Goal: Transaction & Acquisition: Purchase product/service

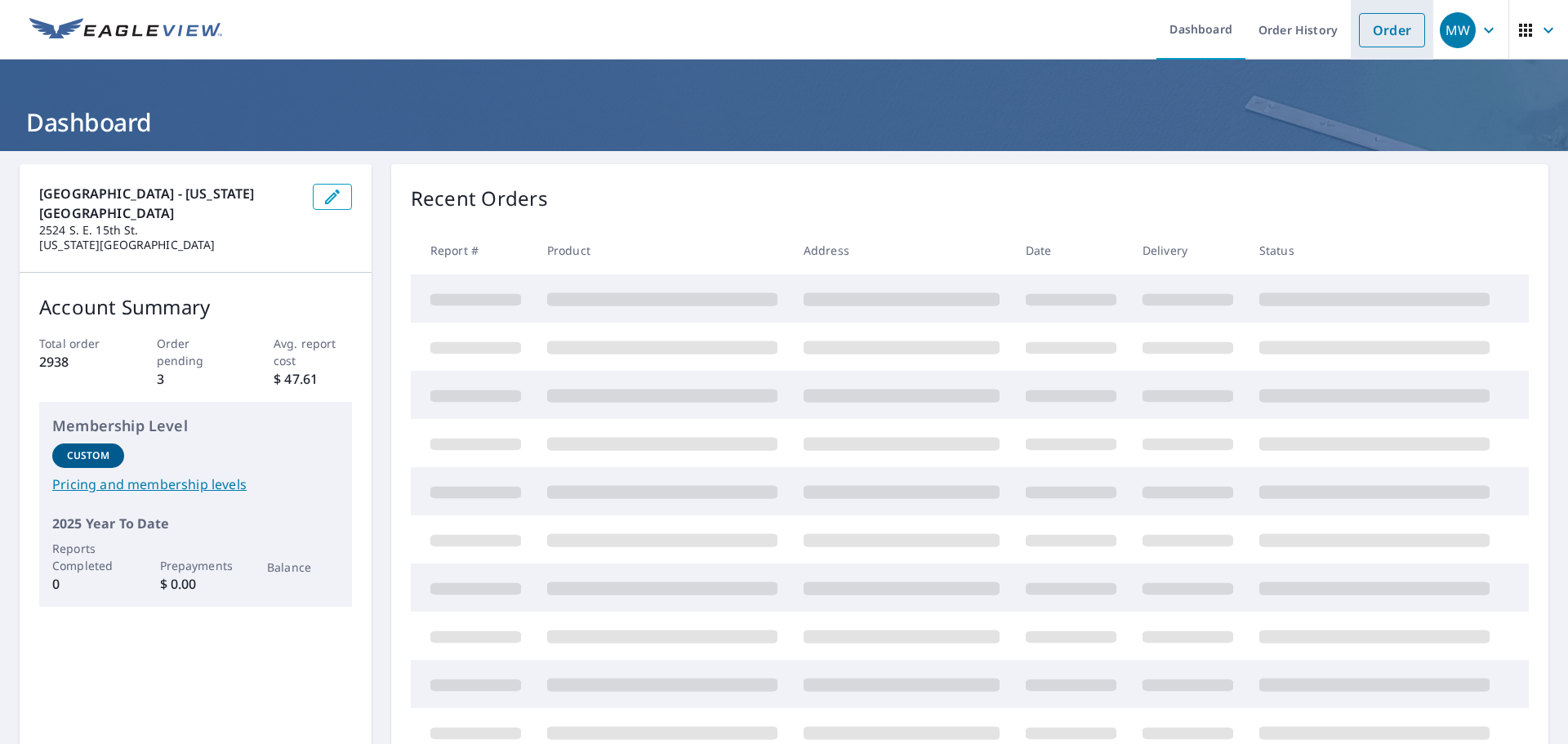
click at [1389, 35] on link "Order" at bounding box center [1392, 31] width 66 height 35
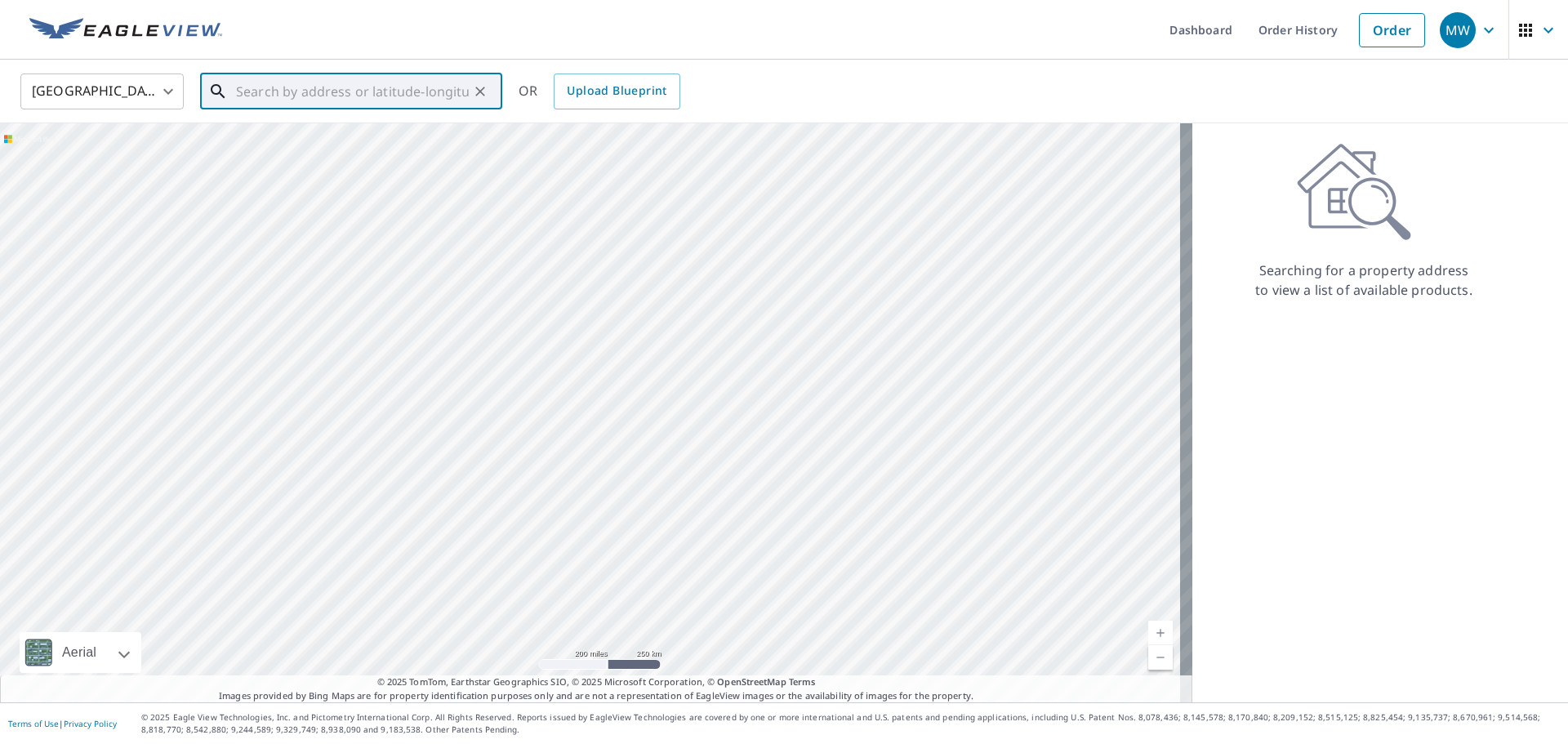
click at [407, 103] on input "text" at bounding box center [352, 91] width 233 height 45
click at [297, 156] on p "Yukon, OK 73099" at bounding box center [360, 157] width 256 height 16
type input "2020 S Cemetery Rd Yukon, OK 73099"
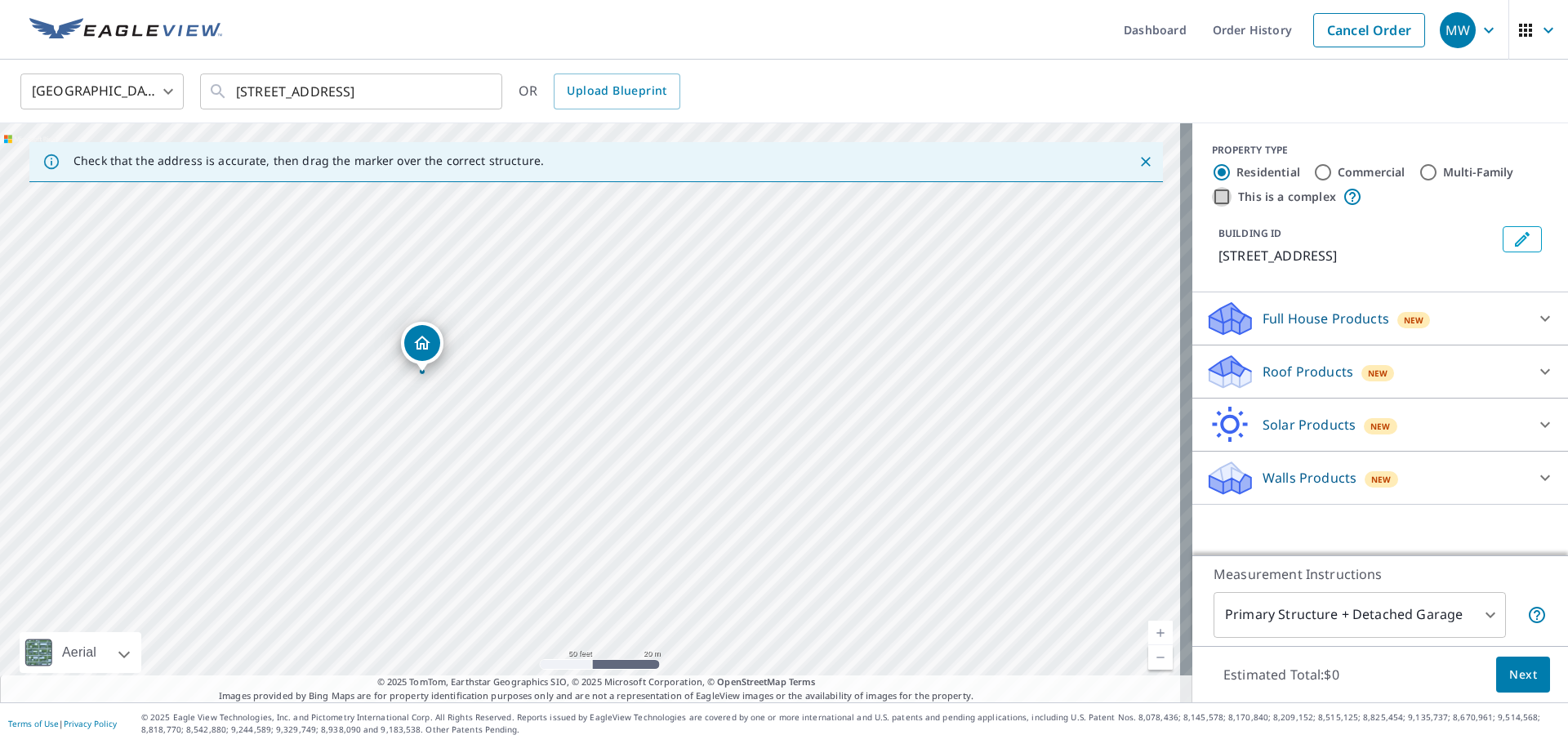
click at [1212, 193] on input "This is a complex" at bounding box center [1221, 197] width 19 height 19
checkbox input "true"
radio input "false"
radio input "true"
type input "4"
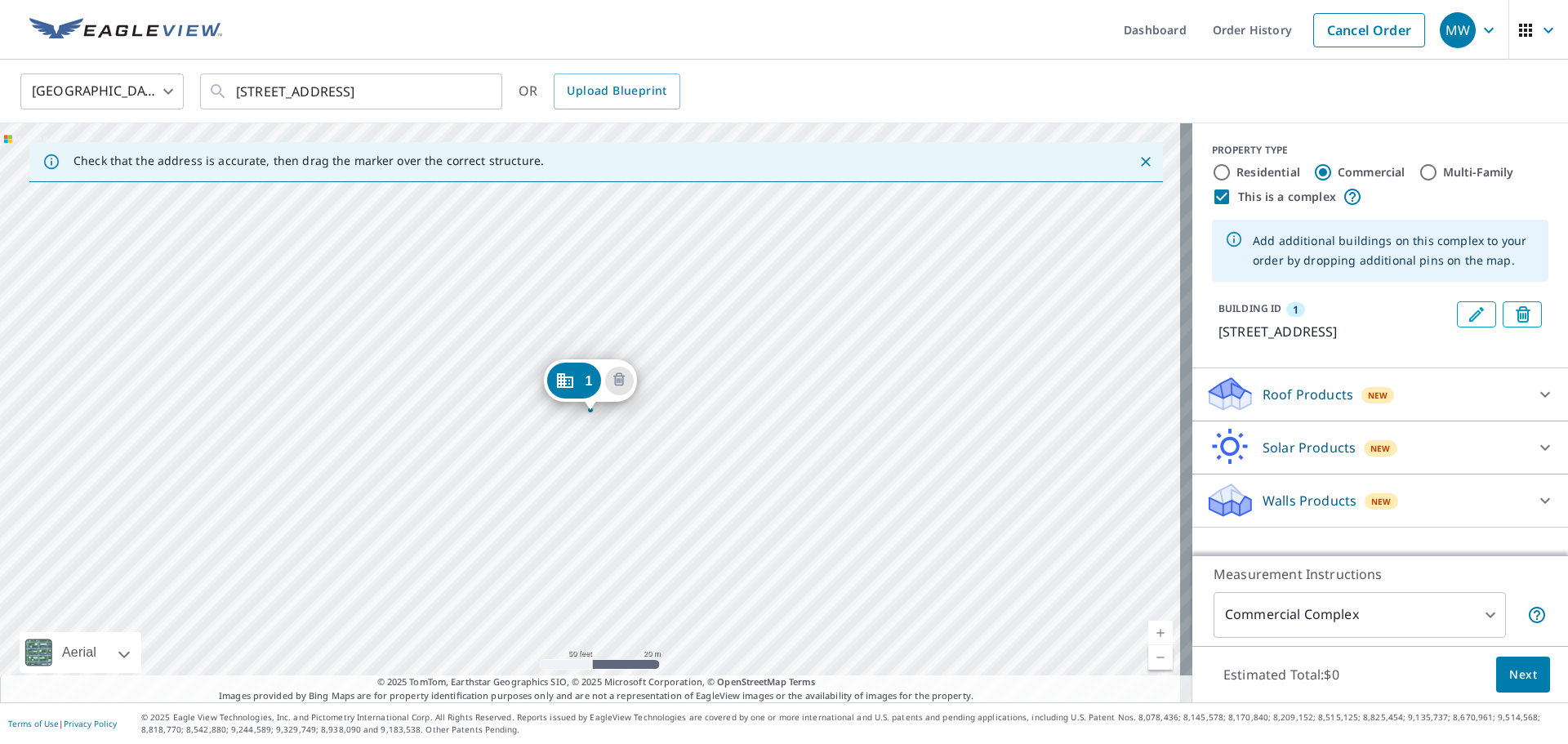
click at [678, 489] on div "1 2020 S Cemetery Rd Yukon, OK 73099" at bounding box center [596, 413] width 1192 height 579
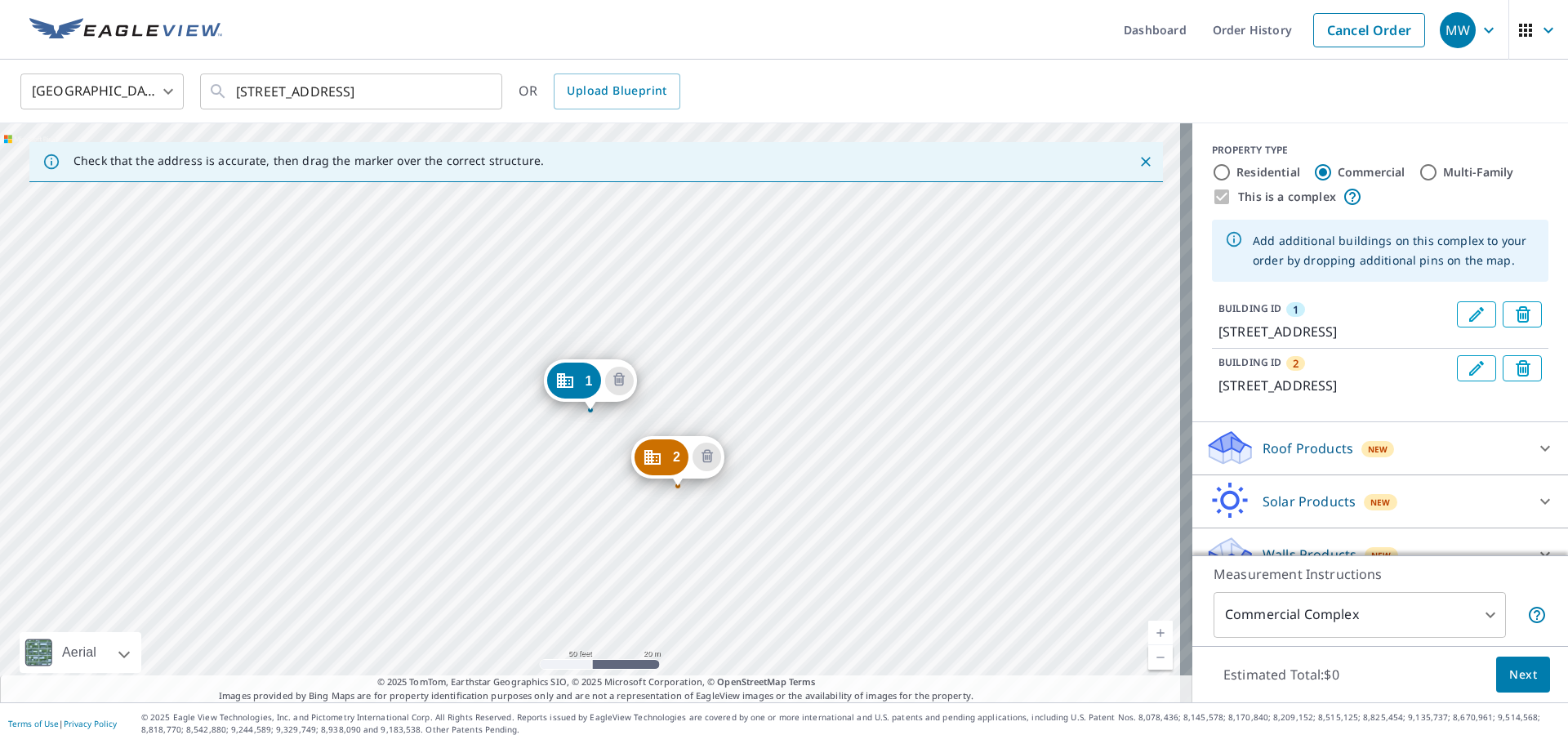
click at [740, 376] on div "2 2020 S Cemetery Rd Yukon, OK 73099 1 2020 S Cemetery Rd Yukon, OK 73099" at bounding box center [596, 413] width 1192 height 579
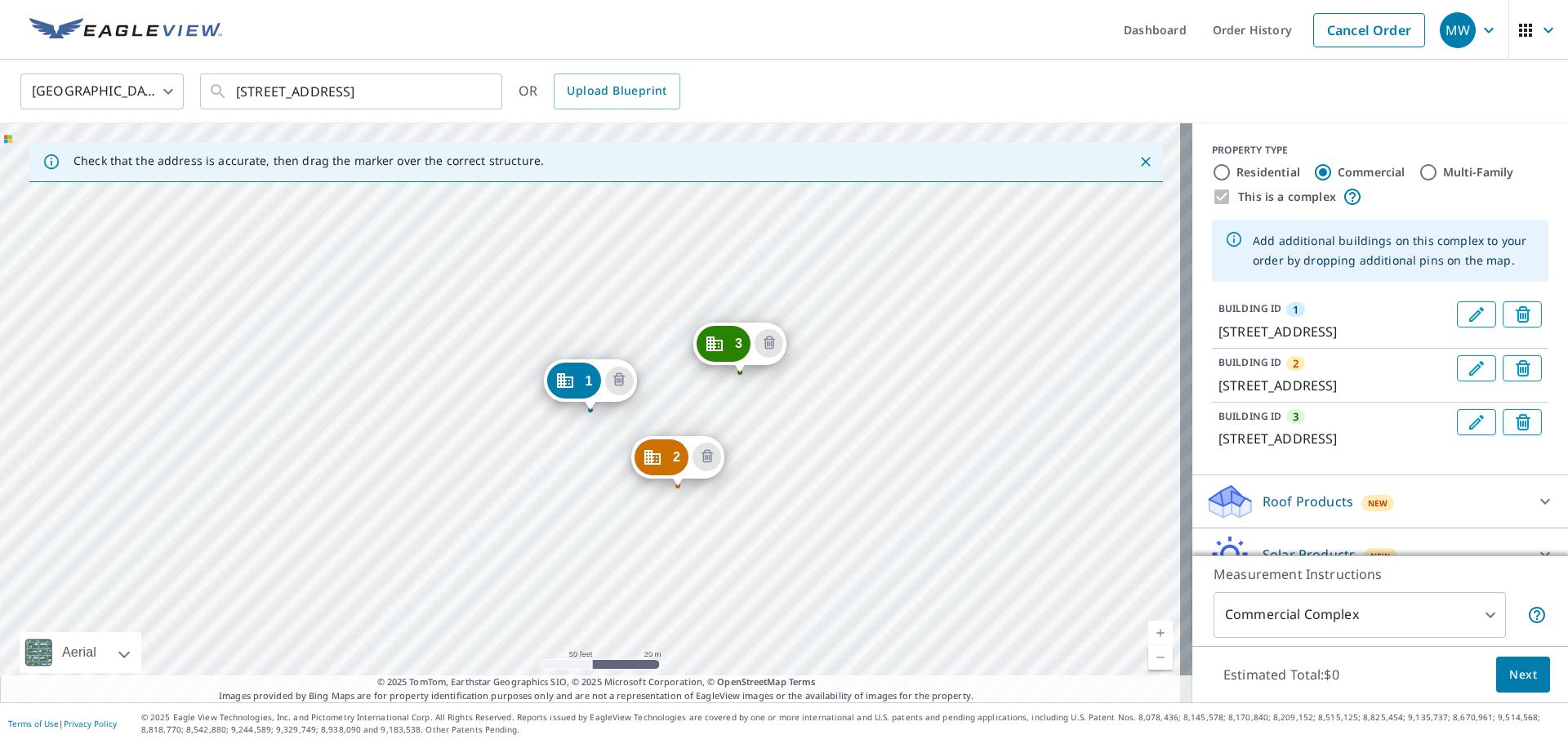
click at [1040, 456] on div "2 2020 S Cemetery Rd Yukon, OK 73099 3 1900 S Cemetery Rd Yukon, OK 73099-6389 …" at bounding box center [596, 413] width 1192 height 579
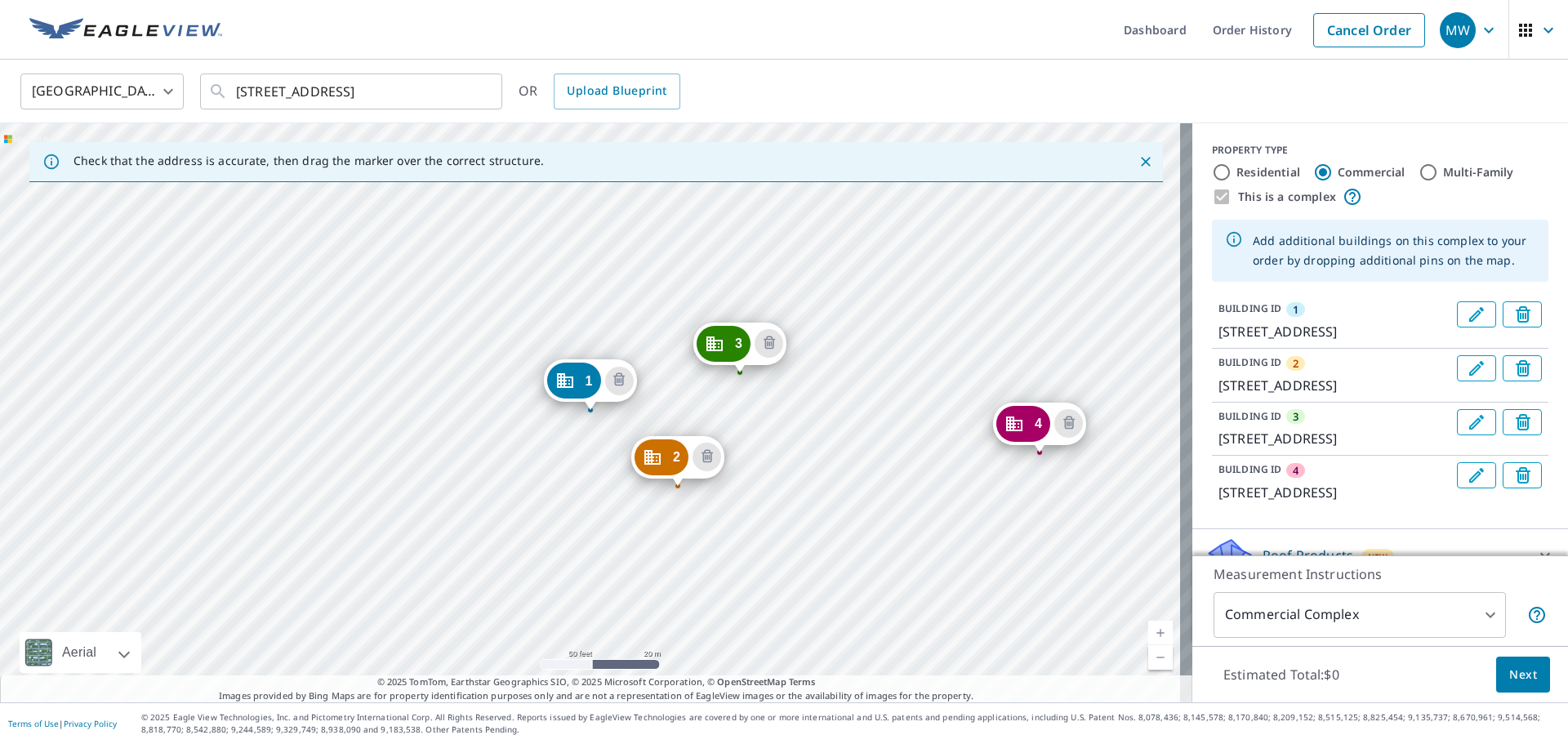
click at [1049, 513] on div "2 2020 S Cemetery Rd Yukon, OK 73099 3 1900 S Cemetery Rd Yukon, OK 73099-6389 …" at bounding box center [596, 413] width 1192 height 579
click at [1059, 524] on div "2 2020 S Cemetery Rd Yukon, OK 73099 3 1900 S Cemetery Rd Yukon, OK 73099-6389 …" at bounding box center [596, 413] width 1192 height 579
click at [1048, 524] on div "2 2020 S Cemetery Rd Yukon, OK 73099 3 1900 S Cemetery Rd Yukon, OK 73099-6389 …" at bounding box center [596, 413] width 1192 height 579
click at [1050, 587] on div "2 2020 S Cemetery Rd Yukon, OK 73099 3 1900 S Cemetery Rd Yukon, OK 73099-6389 …" at bounding box center [596, 413] width 1192 height 579
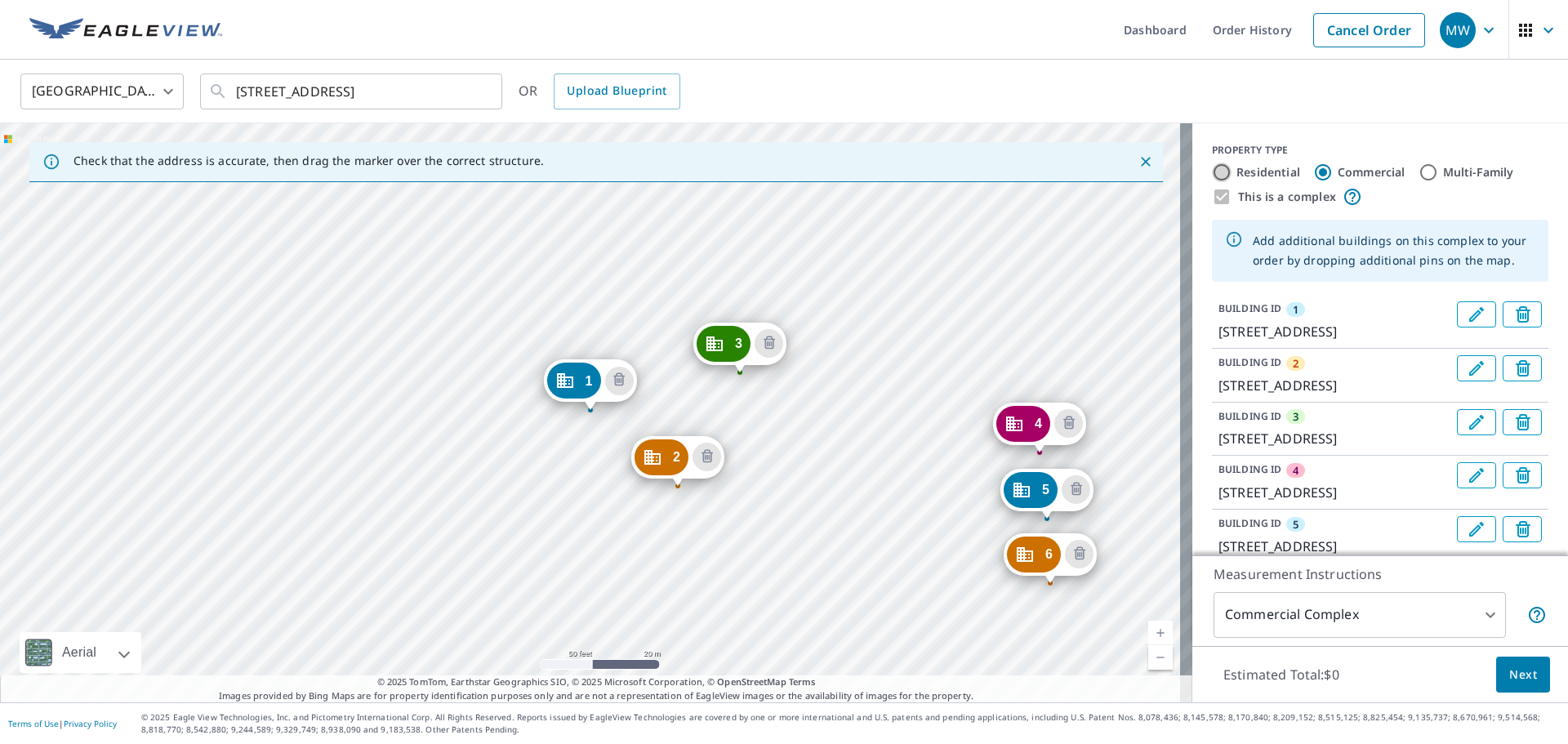
click at [1212, 172] on input "Residential" at bounding box center [1221, 172] width 19 height 19
radio input "true"
type input "1"
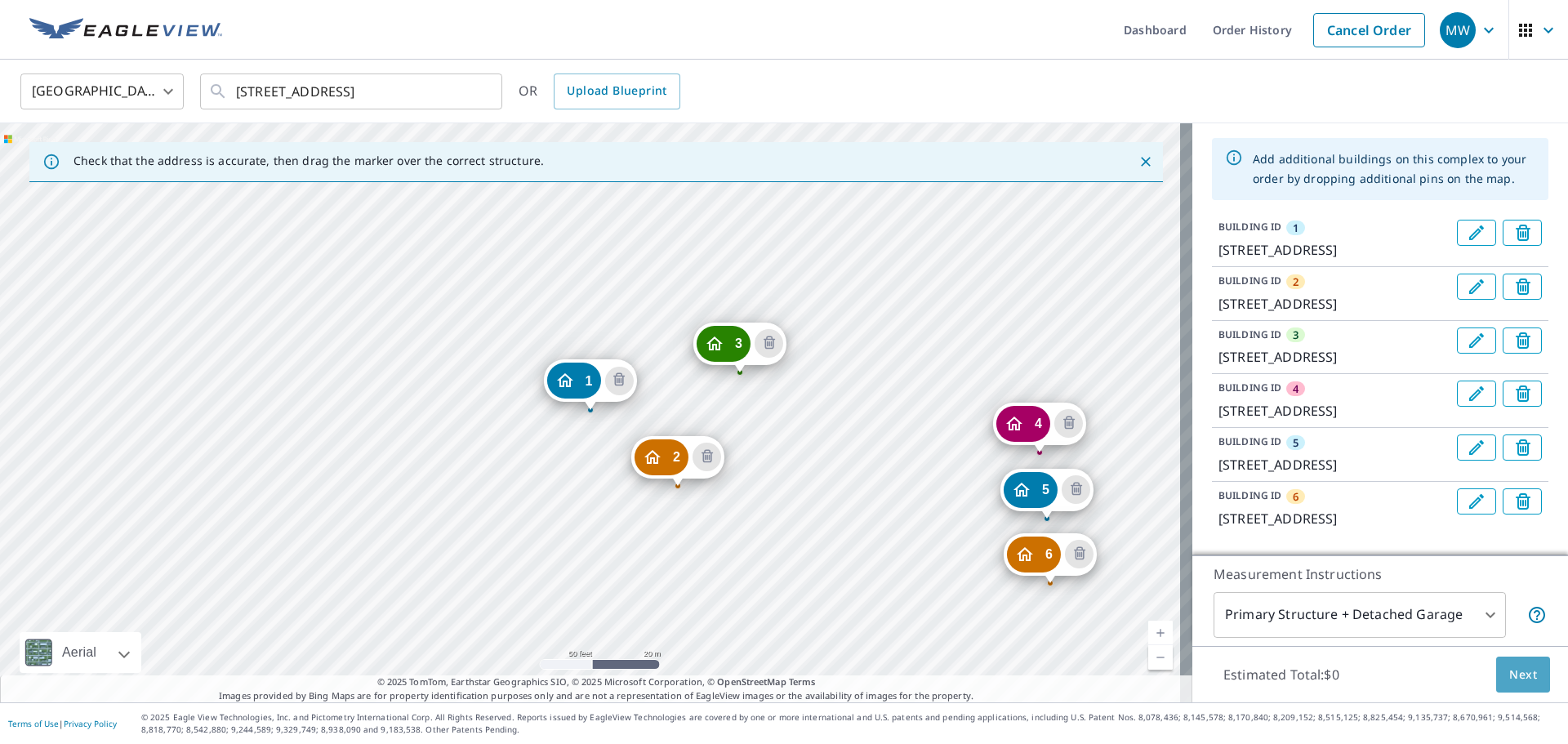
click at [1522, 676] on span "Next" at bounding box center [1523, 674] width 28 height 20
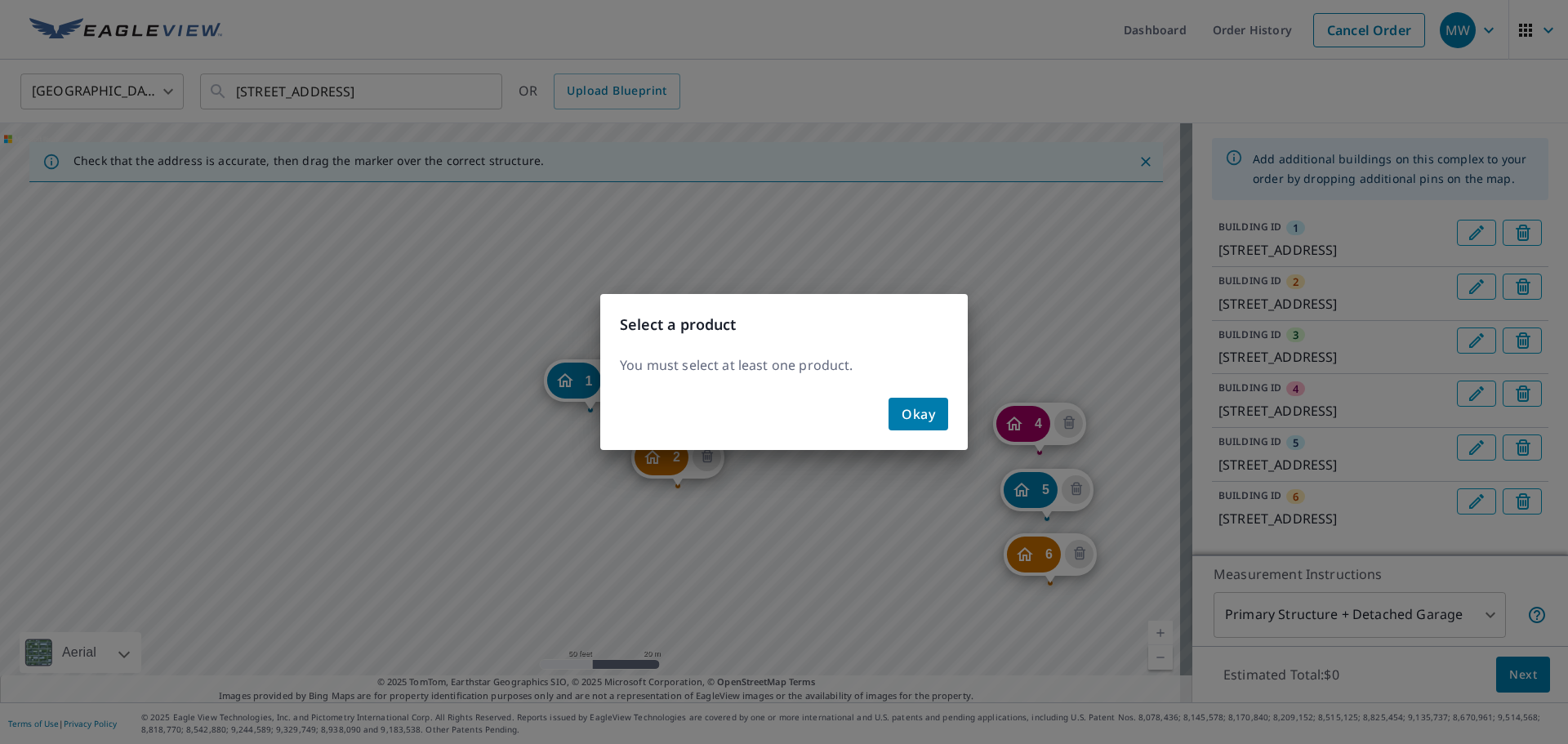
click at [911, 420] on span "Okay" at bounding box center [918, 415] width 34 height 23
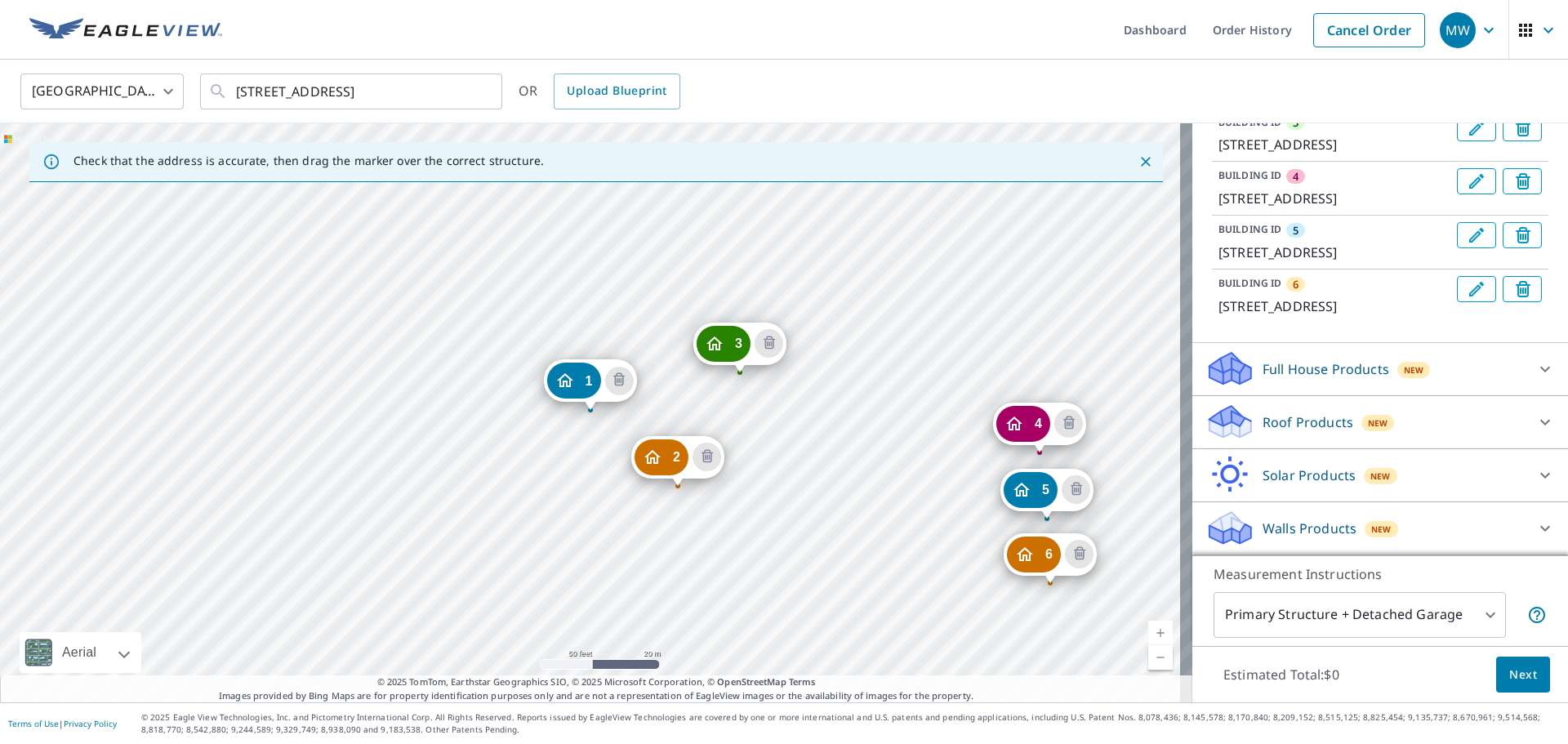
scroll to position [354, 0]
click at [1272, 432] on p "Roof Products" at bounding box center [1308, 422] width 91 height 19
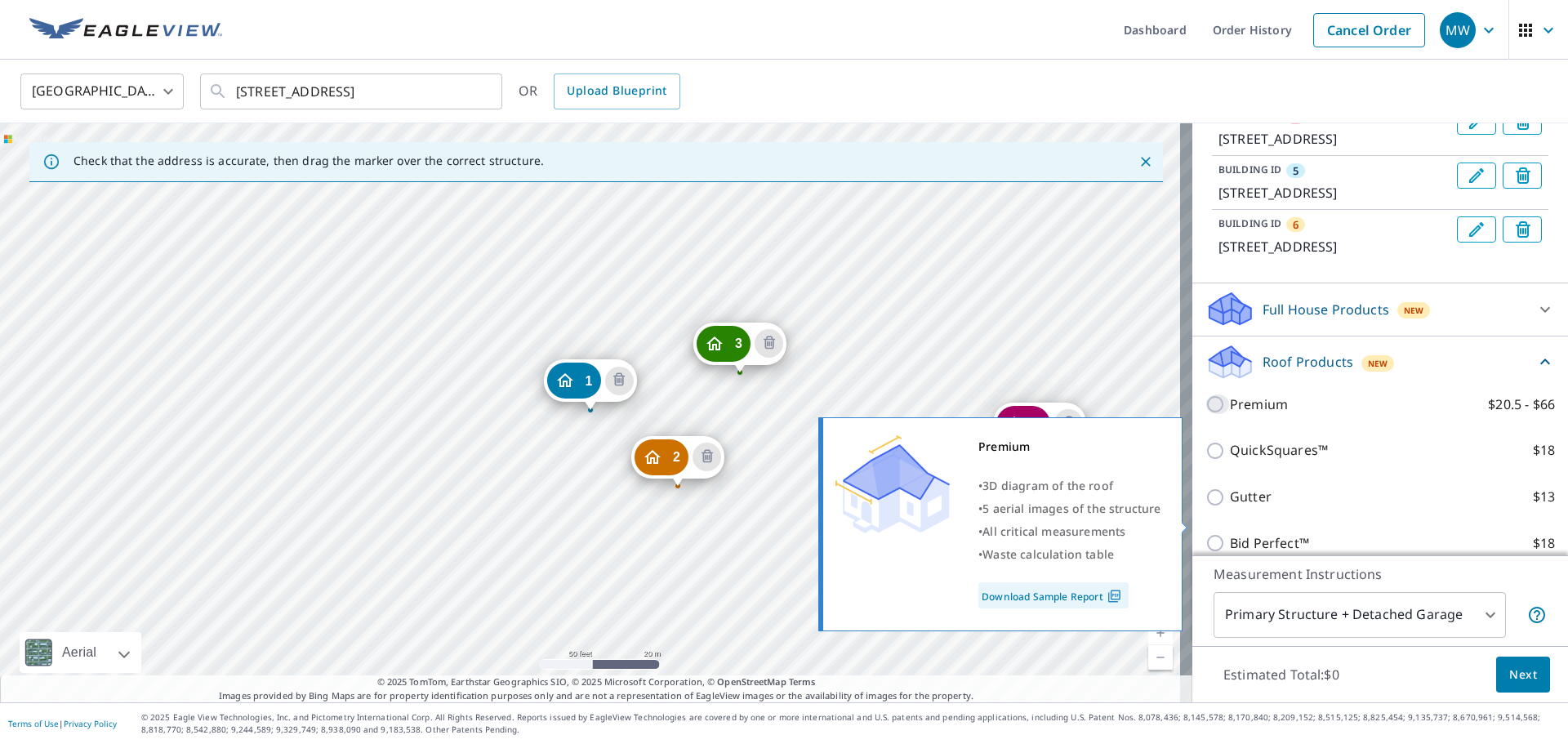
click at [1206, 415] on input "Premium $20.5 - $66" at bounding box center [1217, 404] width 24 height 19
checkbox input "true"
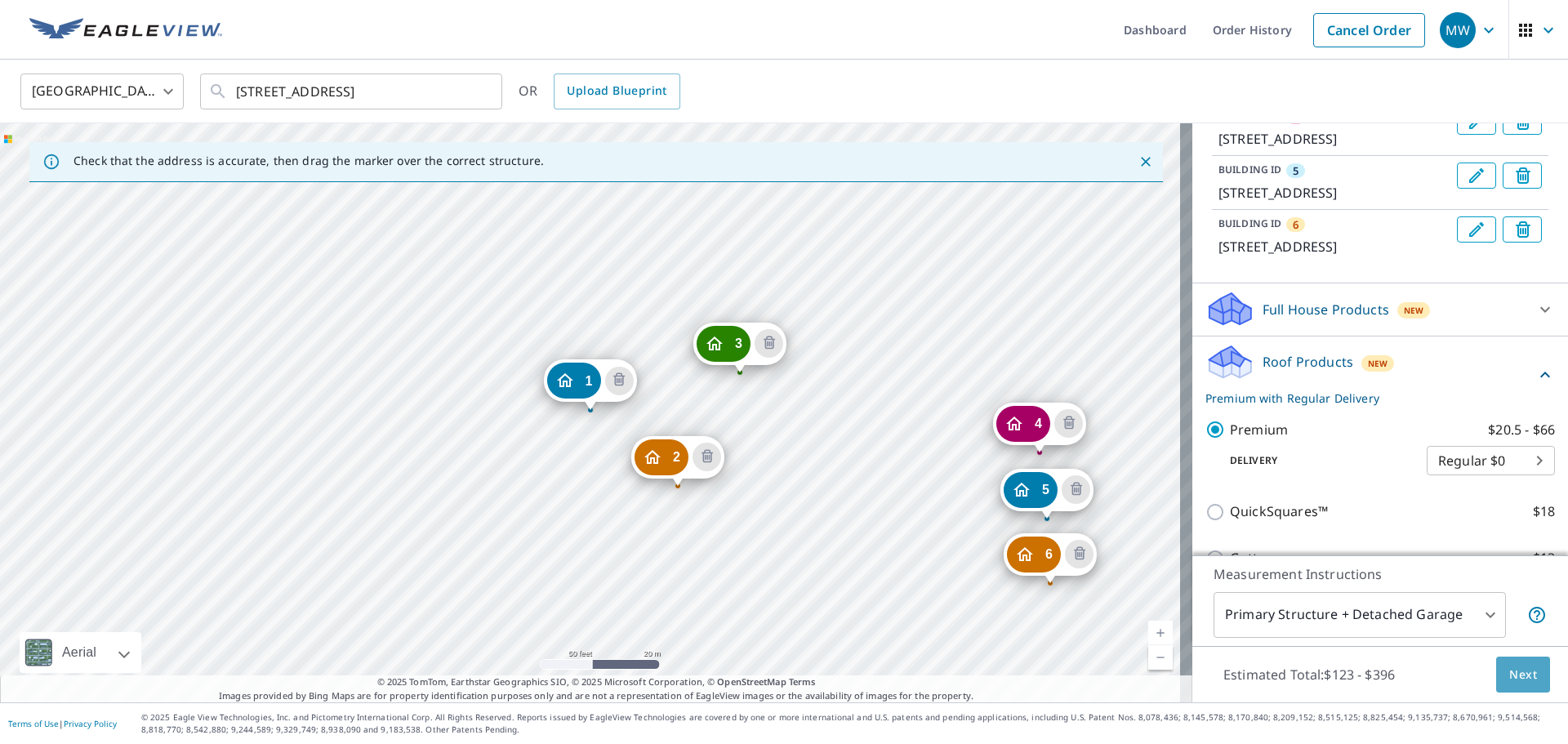
click at [1511, 686] on button "Next" at bounding box center [1524, 675] width 54 height 37
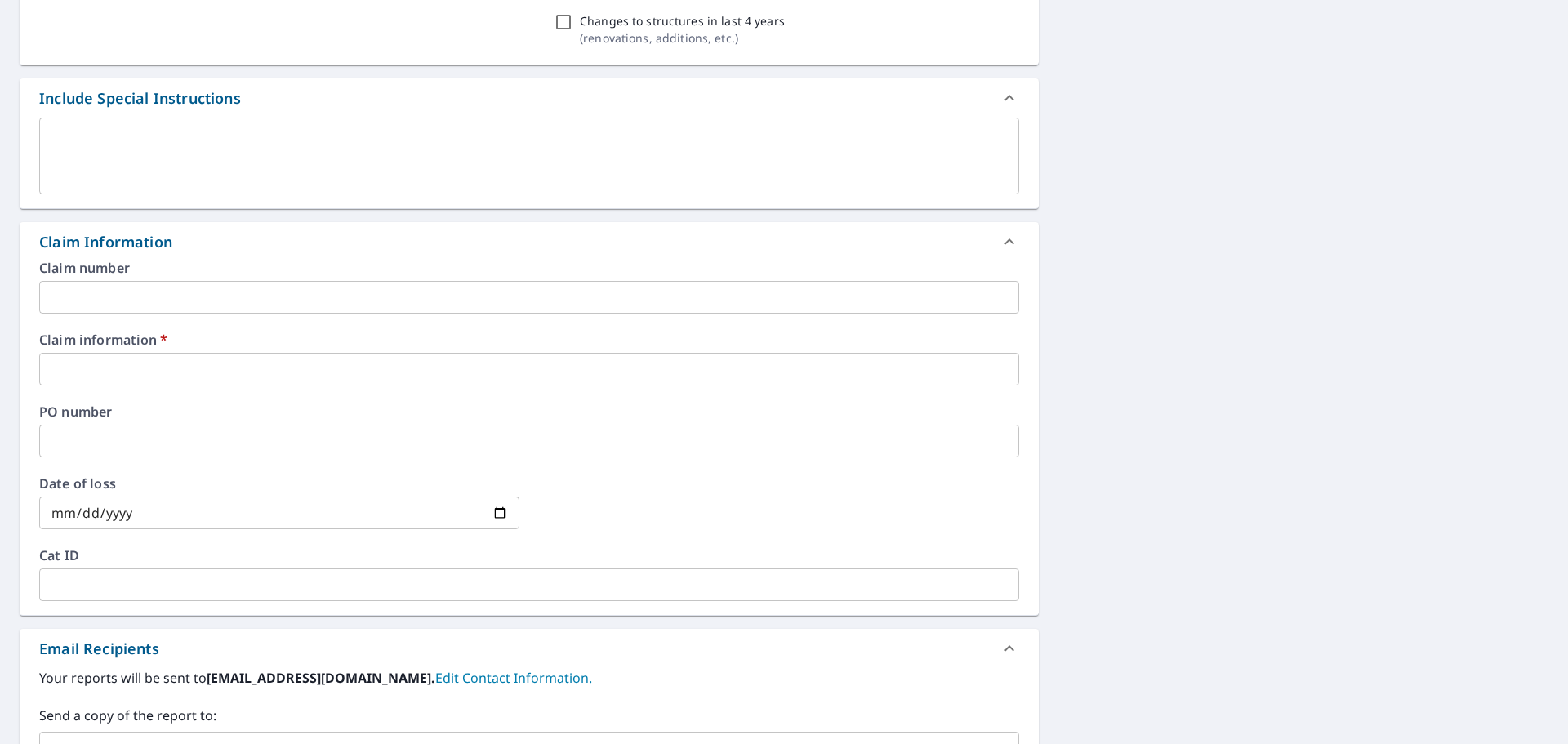
scroll to position [653, 0]
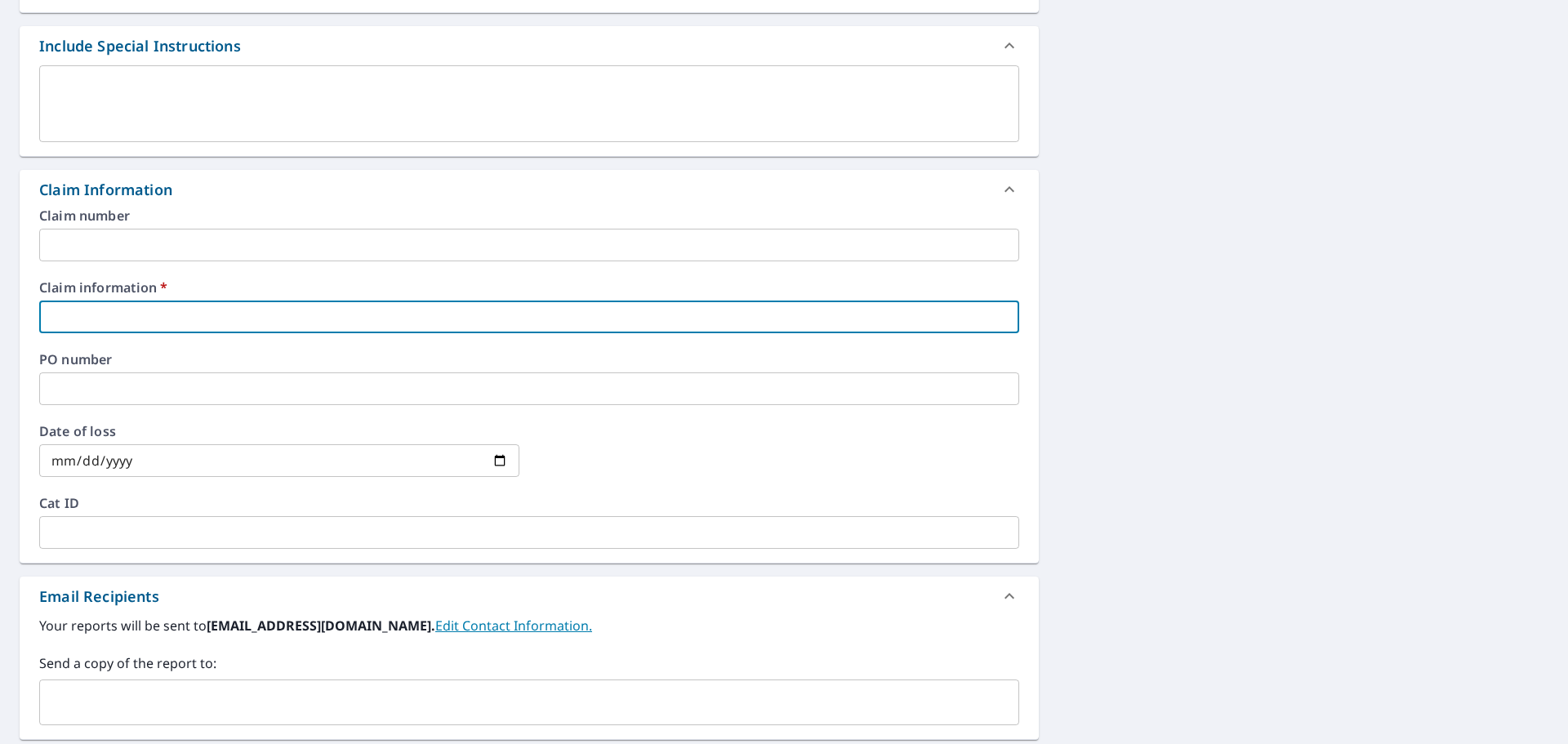
click at [124, 314] on input "text" at bounding box center [529, 317] width 980 height 33
type input "322431"
checkbox input "true"
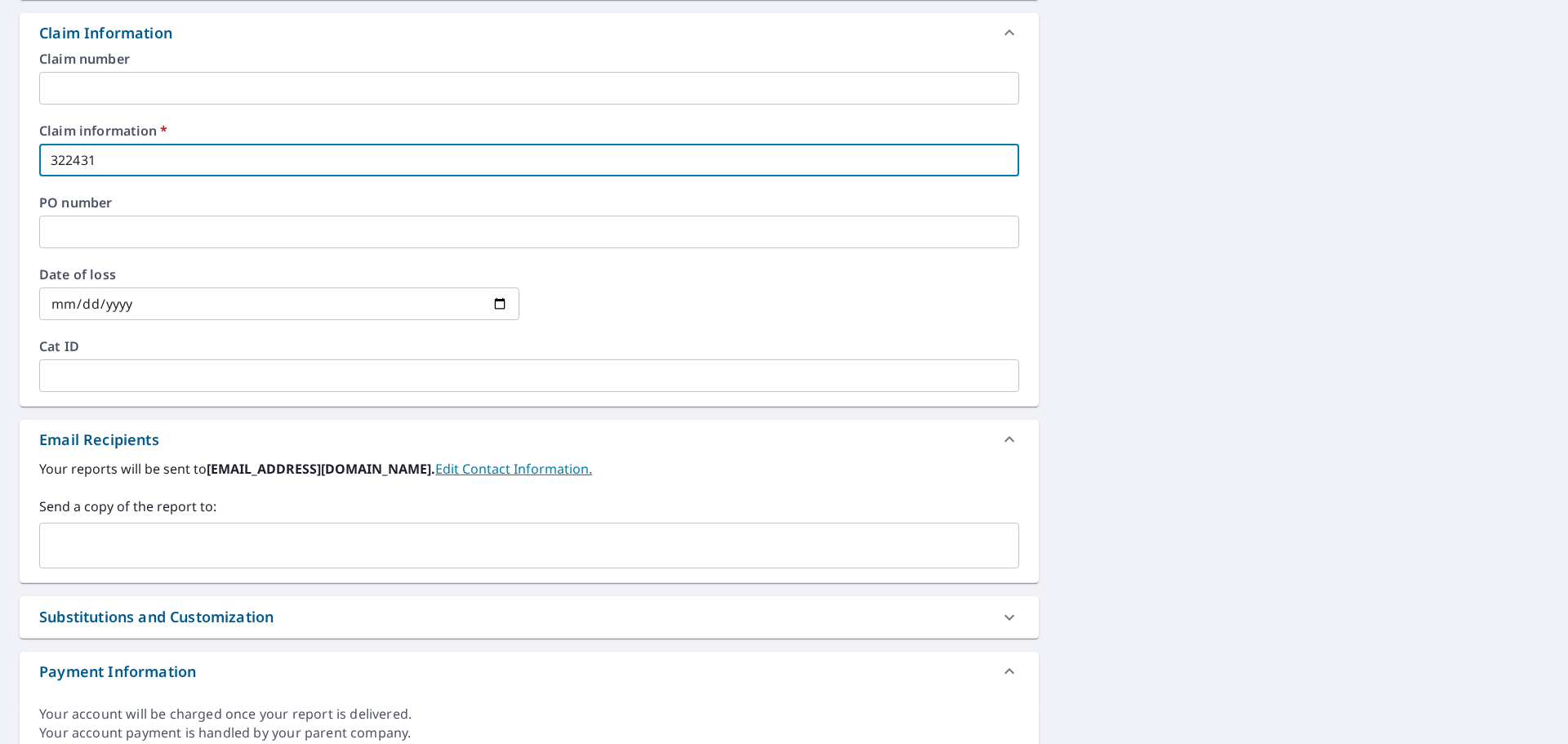
scroll to position [816, 0]
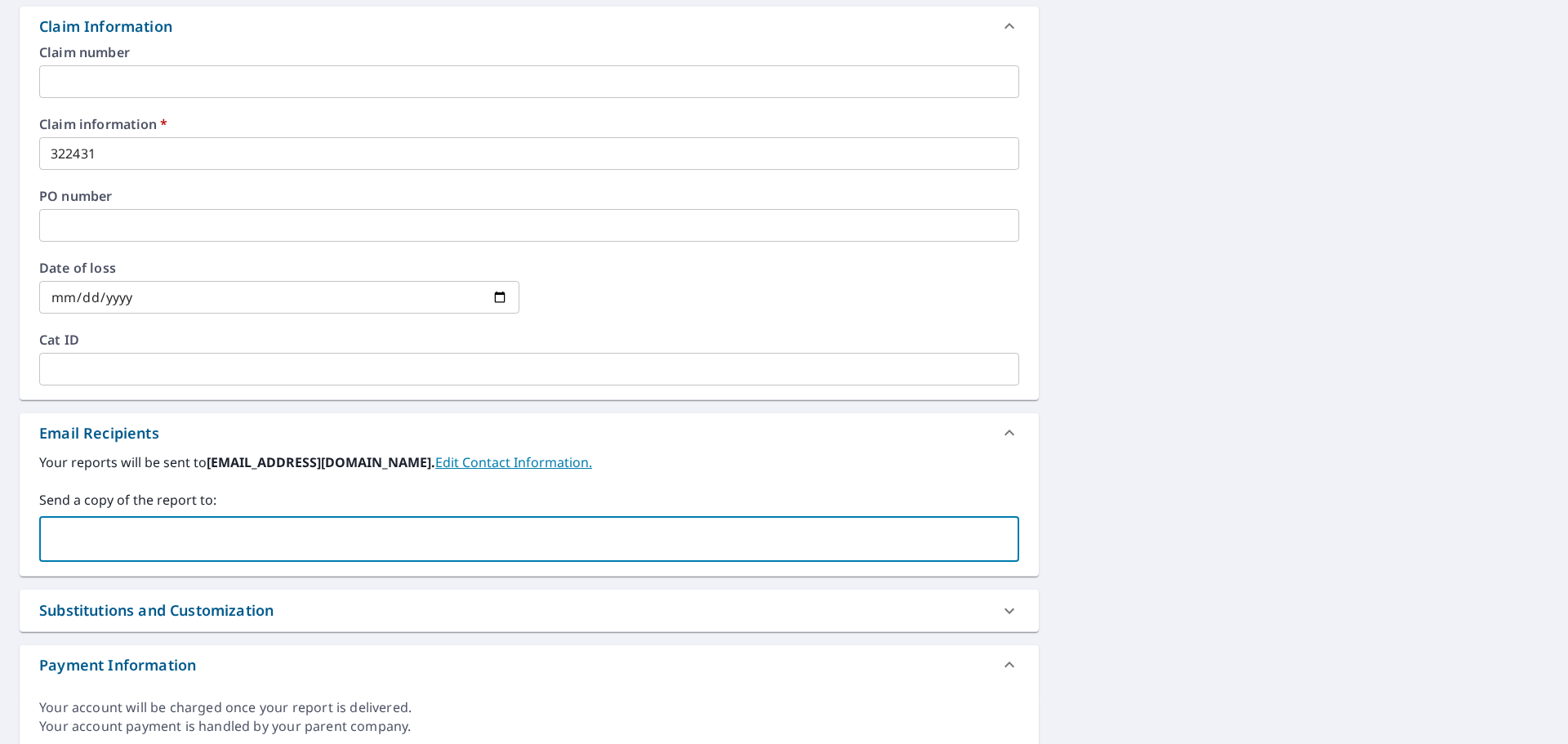
click at [259, 537] on input "text" at bounding box center [517, 539] width 941 height 31
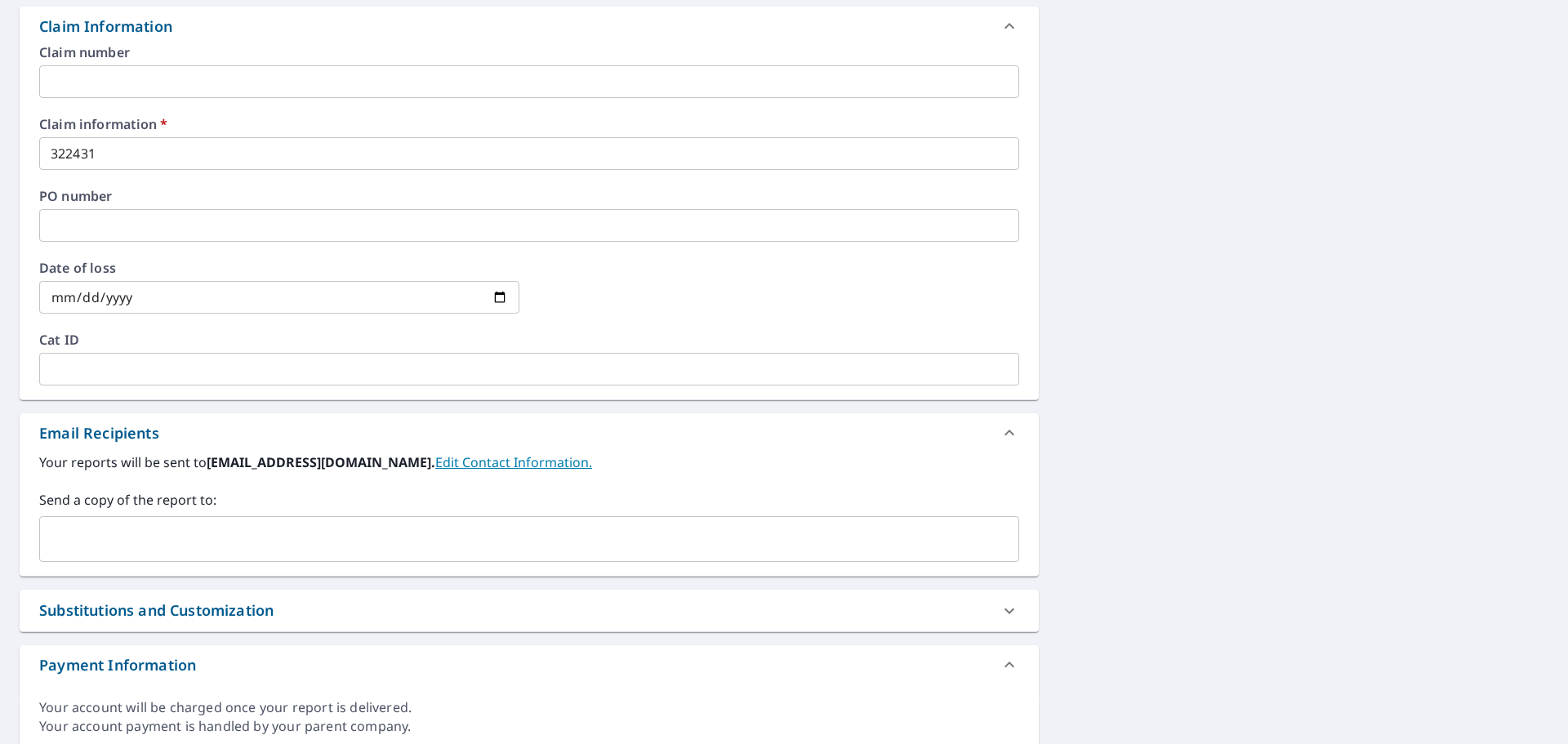
click at [179, 542] on input "text" at bounding box center [517, 539] width 941 height 31
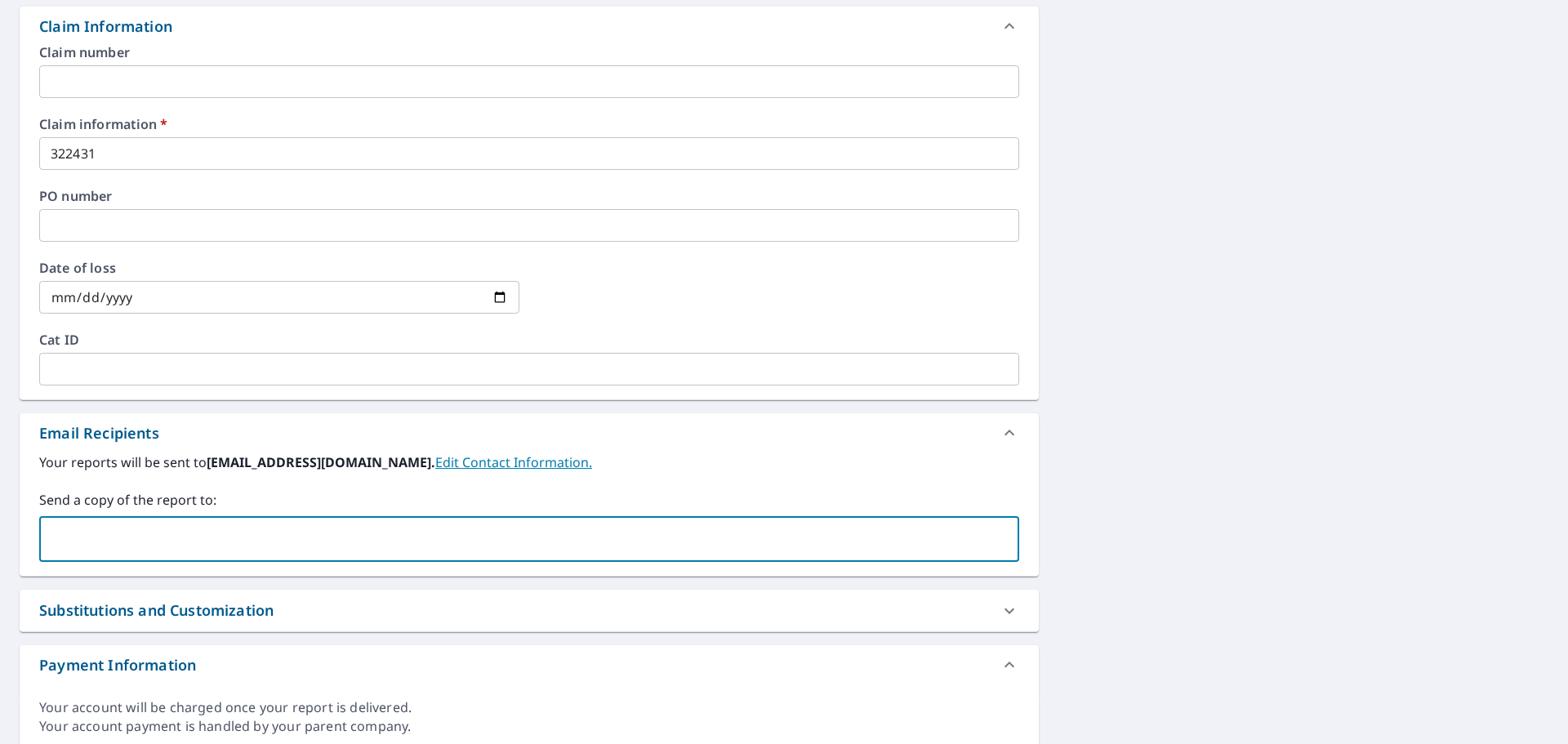
paste input "buildstarokc@gmail.com"
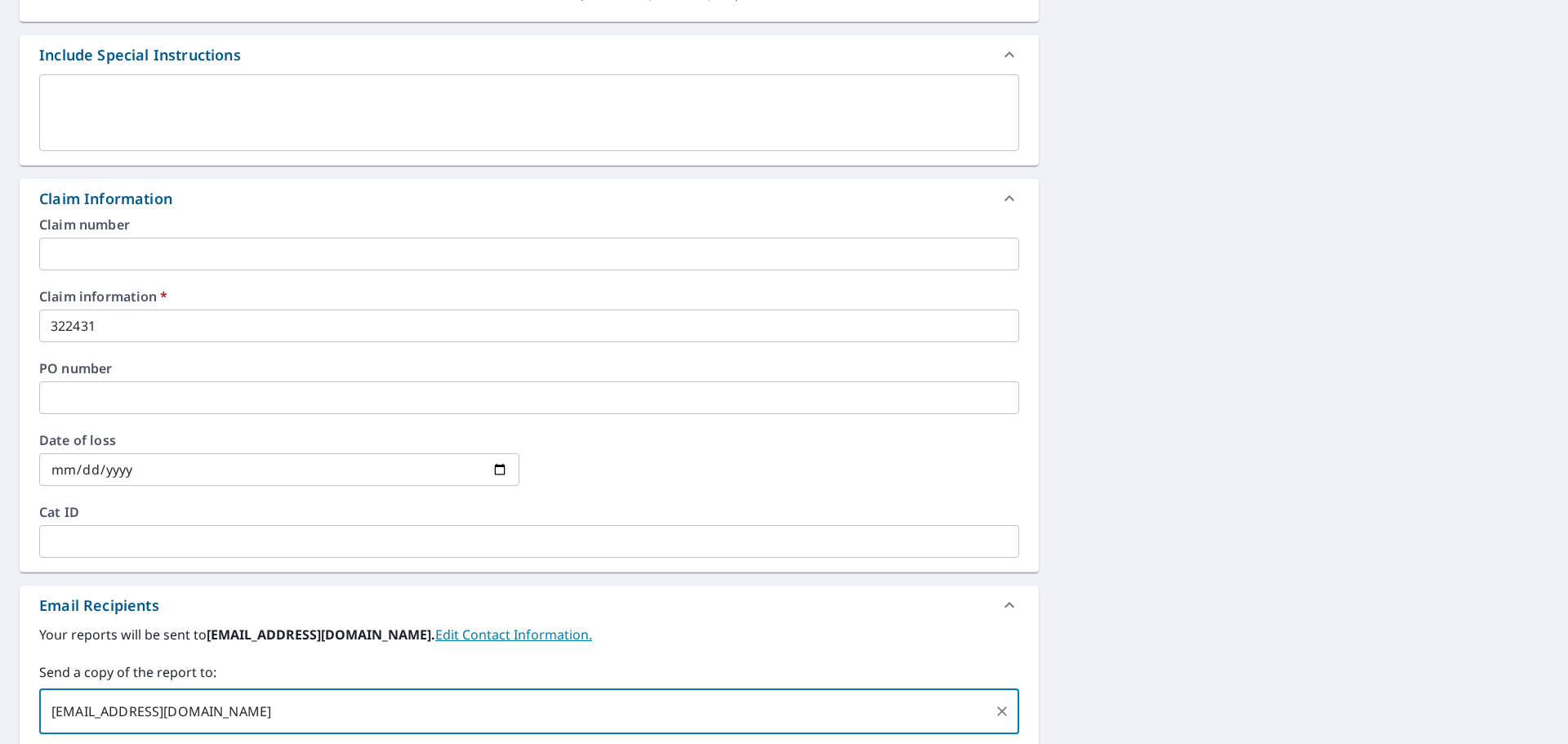
scroll to position [387, 0]
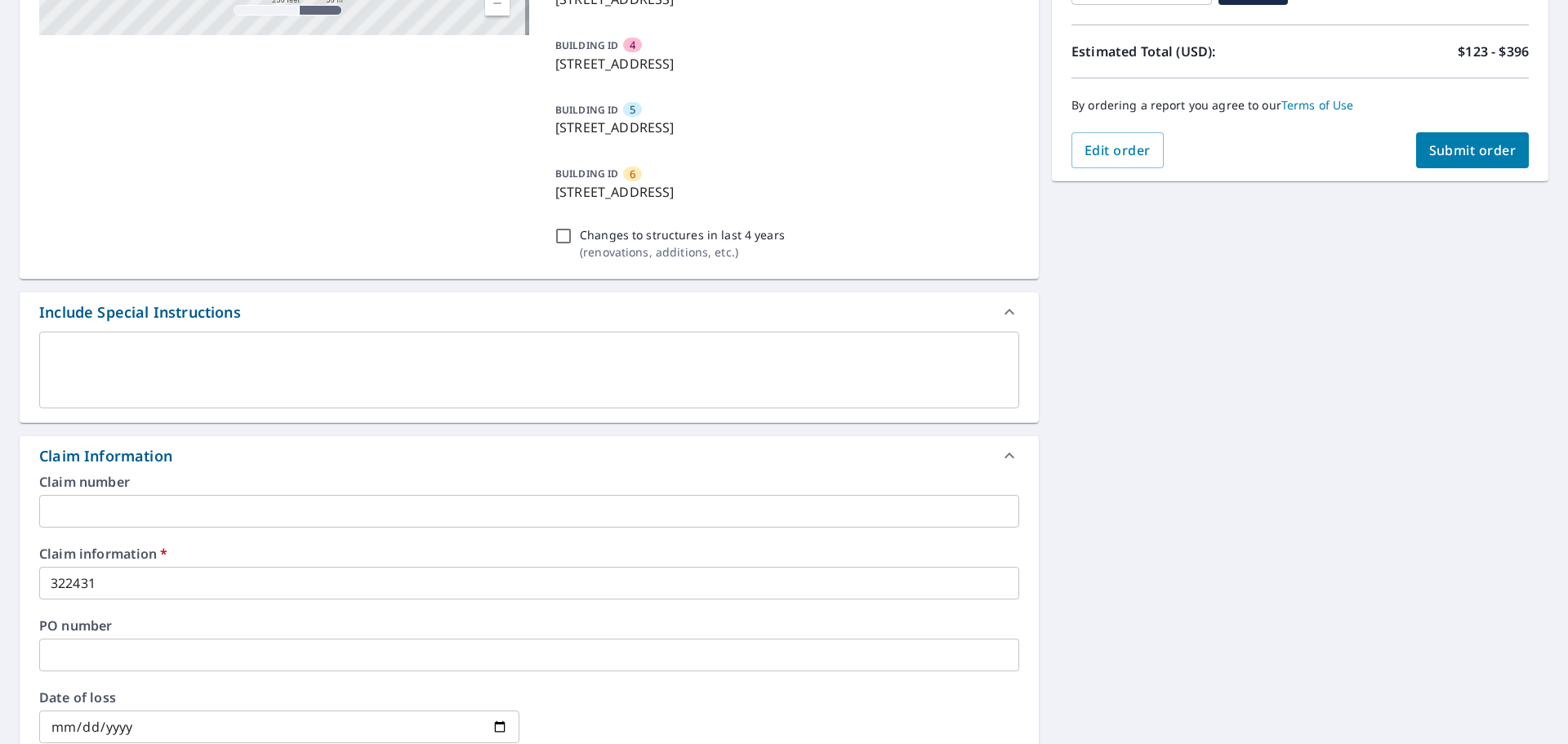
type input "buildstarokc@gmail.com"
click at [1456, 153] on span "Submit order" at bounding box center [1472, 150] width 87 height 18
checkbox input "true"
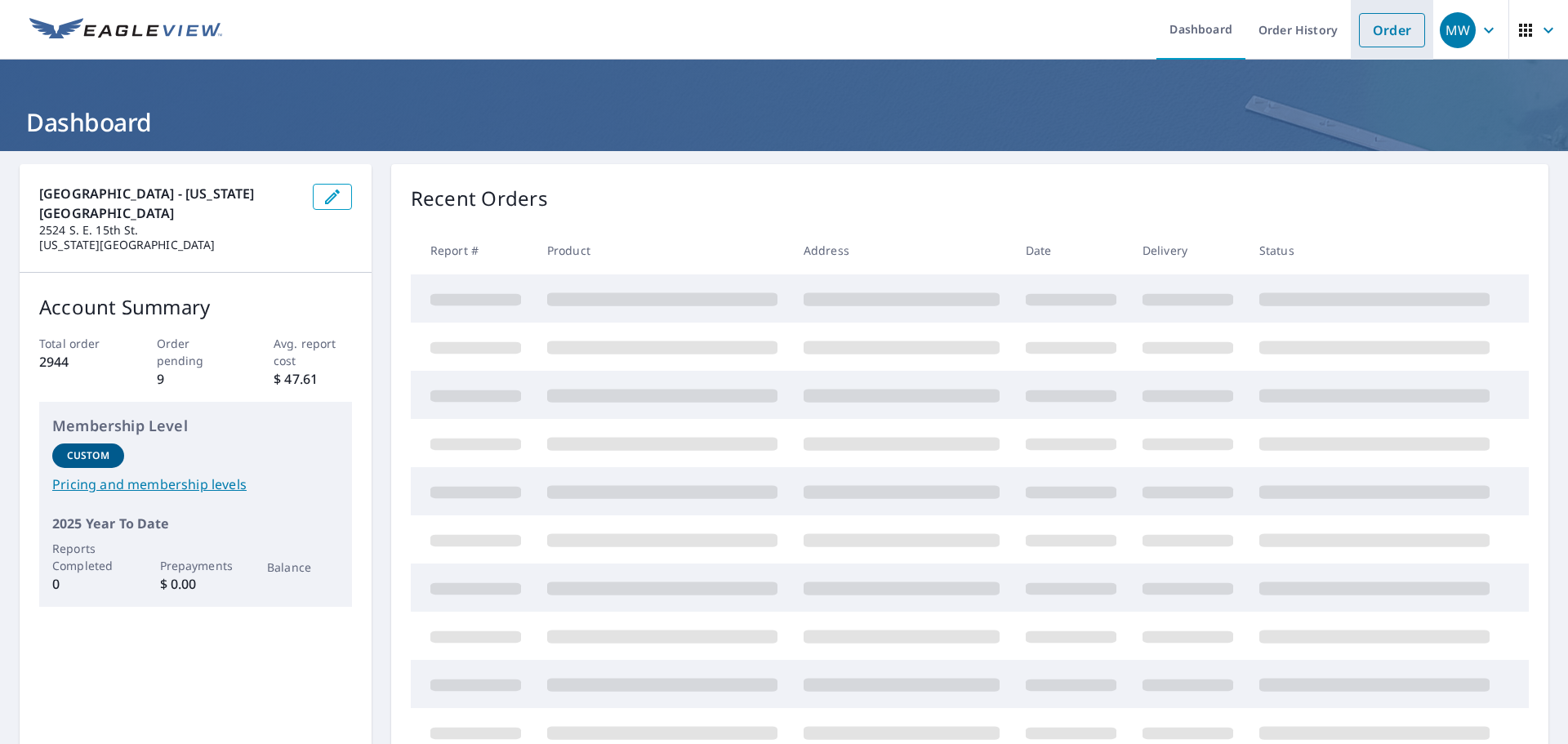
click at [1380, 30] on link "Order" at bounding box center [1392, 31] width 66 height 35
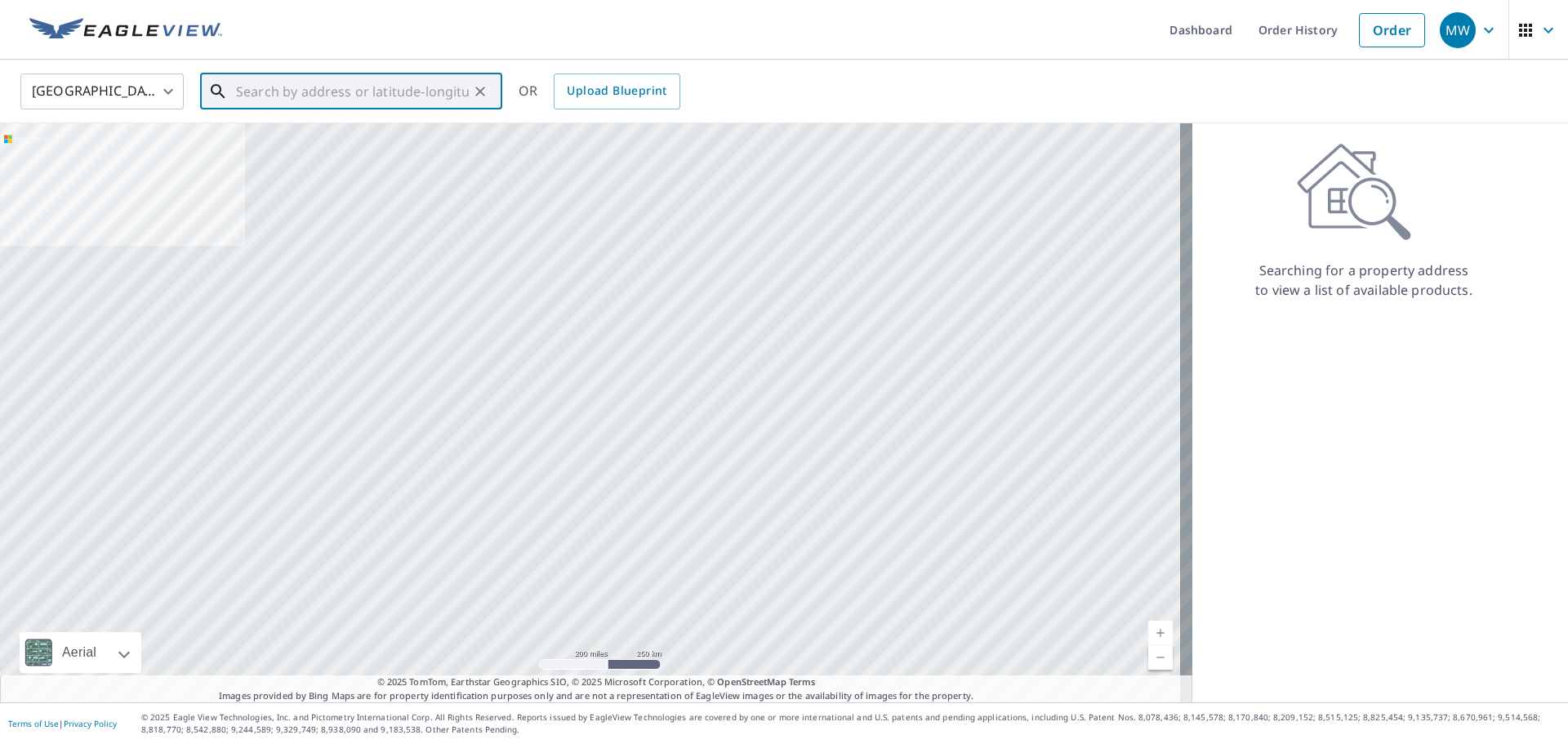
click at [327, 87] on input "text" at bounding box center [352, 91] width 233 height 45
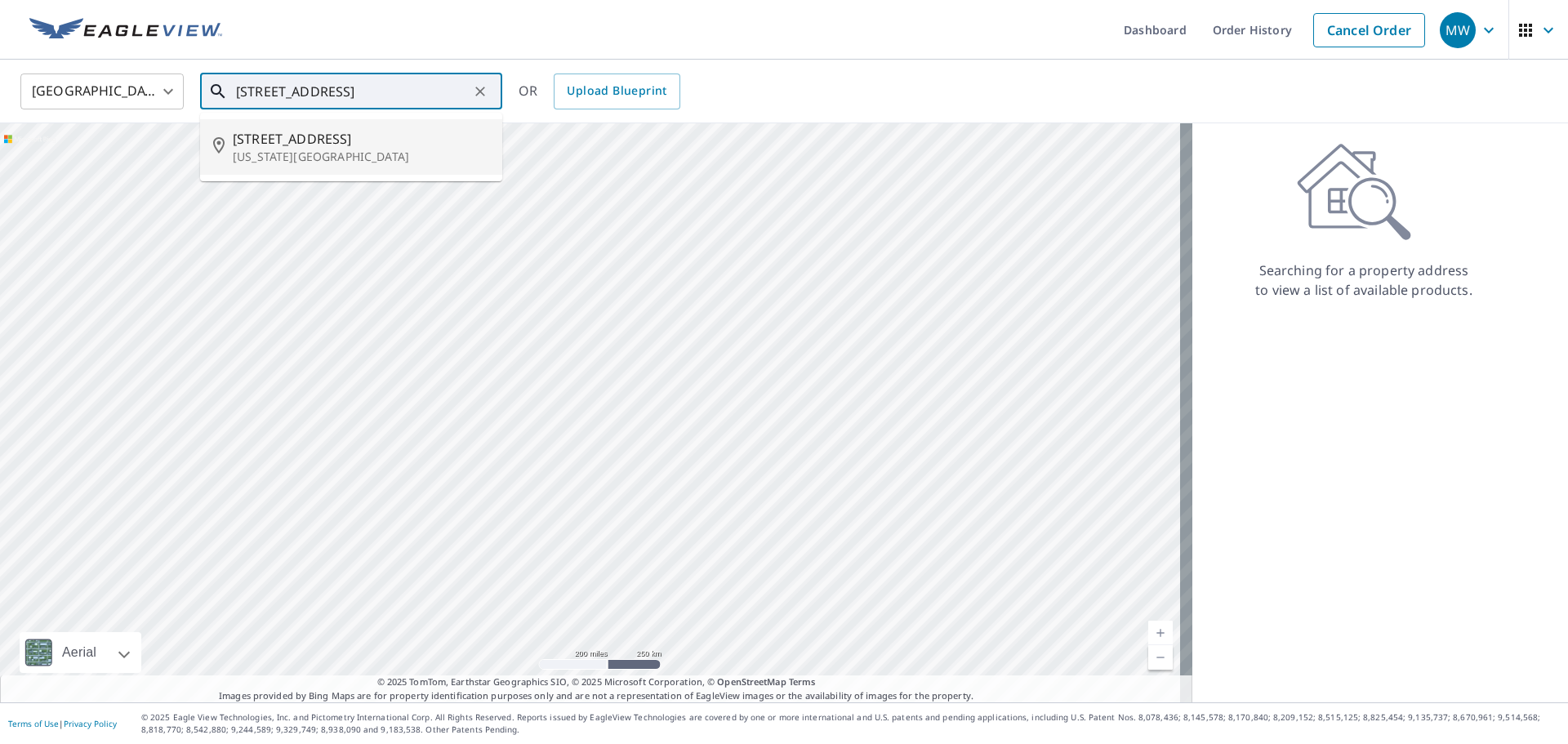
click at [284, 155] on p "[US_STATE][GEOGRAPHIC_DATA]" at bounding box center [360, 157] width 256 height 16
type input "[STREET_ADDRESS][US_STATE]"
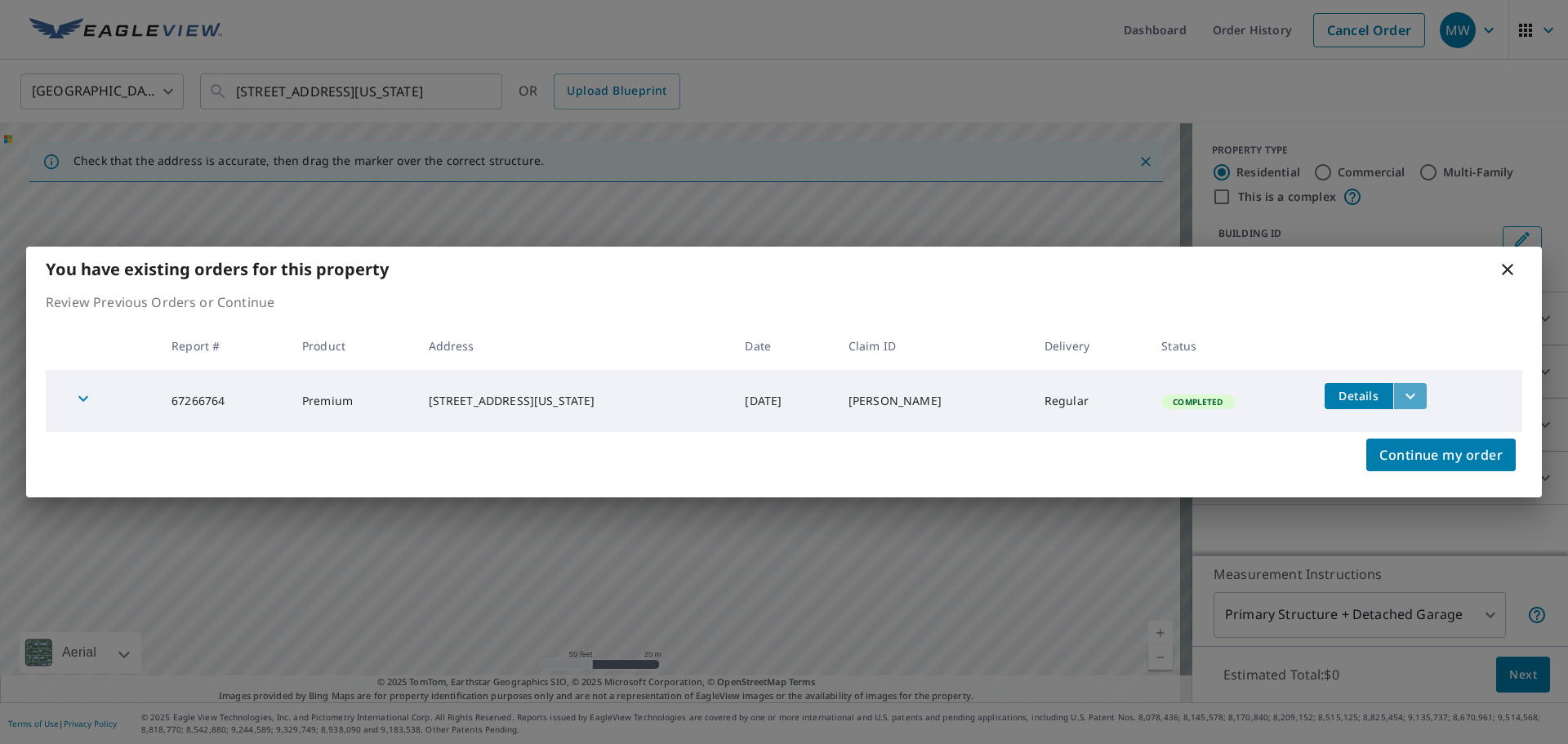
click at [1408, 393] on icon "filesDropdownBtn-67266764" at bounding box center [1411, 396] width 19 height 19
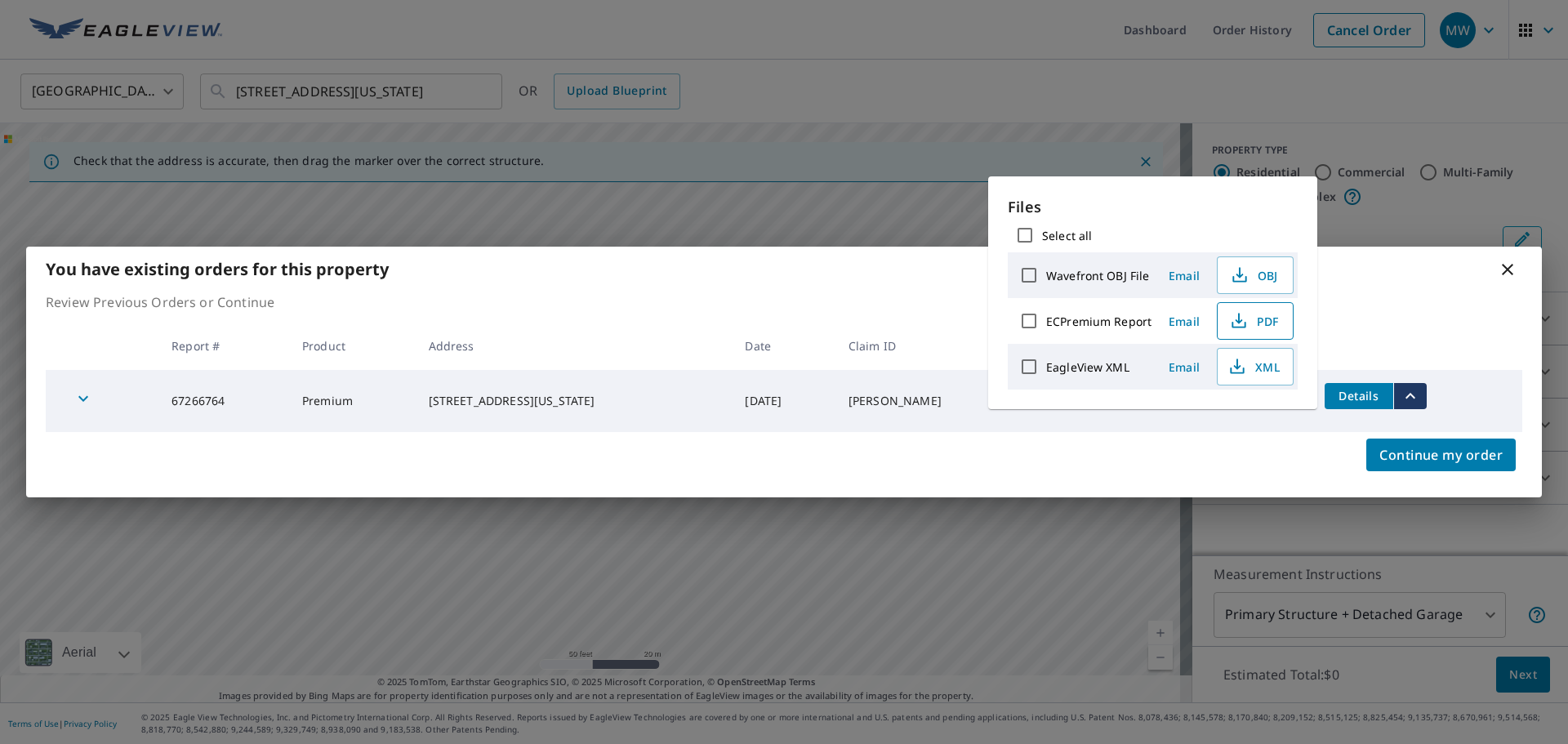
click at [1257, 329] on span "PDF" at bounding box center [1254, 321] width 52 height 19
click at [1425, 209] on div "You have existing orders for this property Review Previous Orders or Continue R…" at bounding box center [784, 372] width 1568 height 744
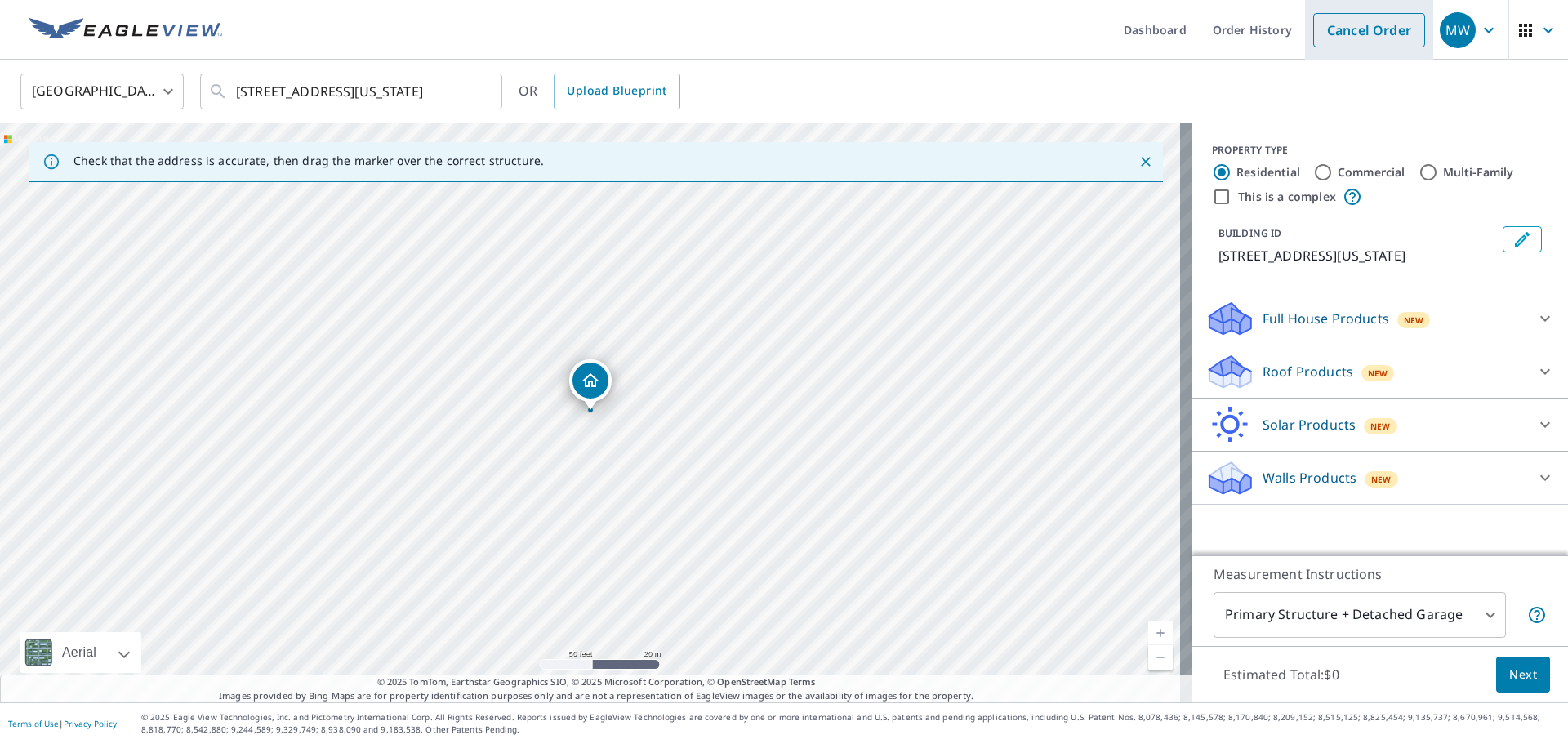
click at [1380, 29] on link "Cancel Order" at bounding box center [1369, 31] width 112 height 35
